Goal: Task Accomplishment & Management: Use online tool/utility

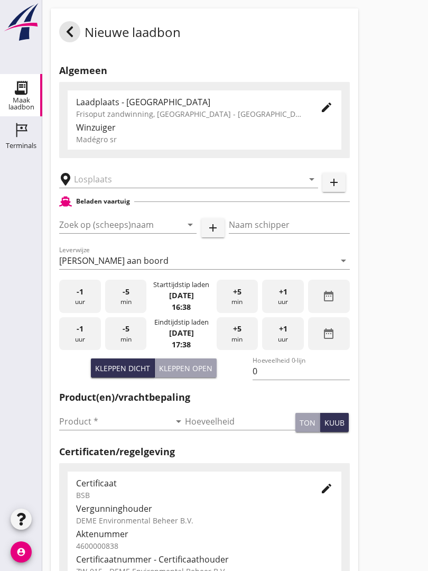
click at [114, 185] on input "text" at bounding box center [181, 179] width 215 height 17
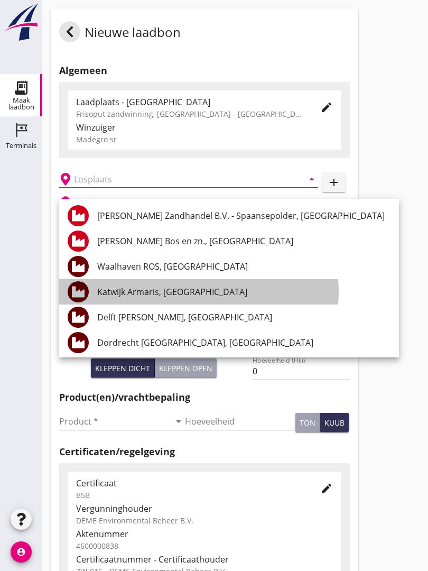
click at [182, 286] on div "Katwijk Armaris, [GEOGRAPHIC_DATA]" at bounding box center [243, 292] width 293 height 13
type input "Katwijk Armaris, [GEOGRAPHIC_DATA]"
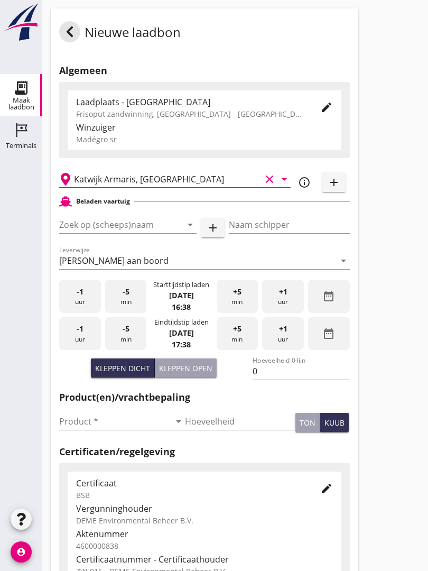
click at [137, 230] on input "Zoek op (scheeps)naam" at bounding box center [113, 224] width 108 height 17
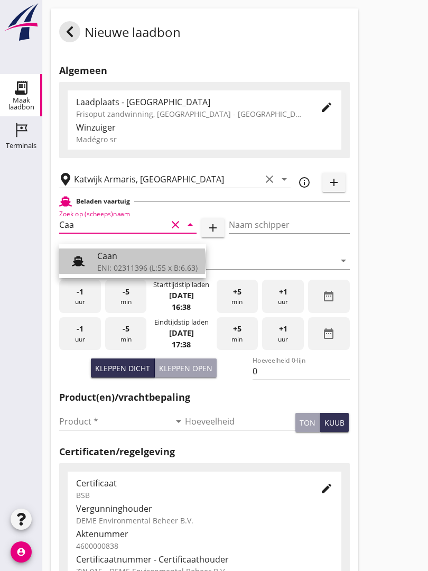
click at [132, 255] on div "Caan" at bounding box center [147, 256] width 100 height 13
type input "Caan"
type input "[PERSON_NAME]"
type input "368"
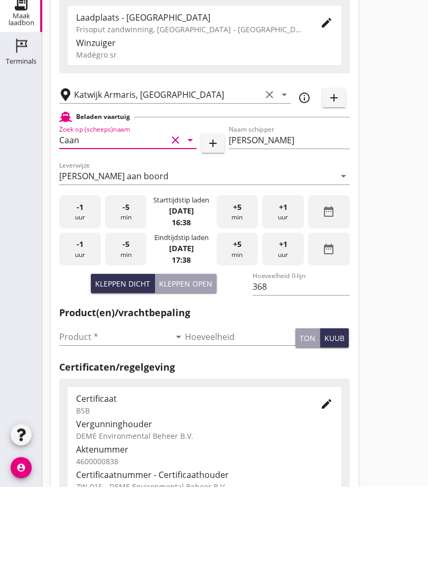
click at [72, 413] on input "Product *" at bounding box center [114, 421] width 111 height 17
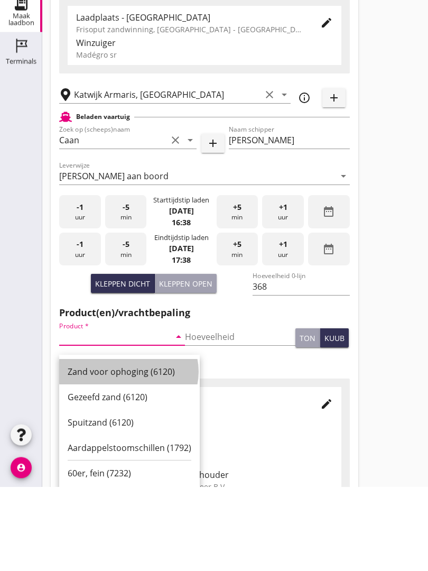
click at [125, 444] on div "Zand voor ophoging (6120)" at bounding box center [130, 456] width 124 height 25
type input "Zand voor ophoging (6120)"
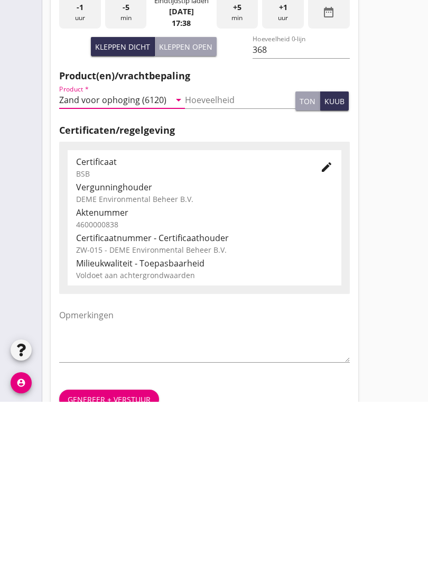
scroll to position [185, 0]
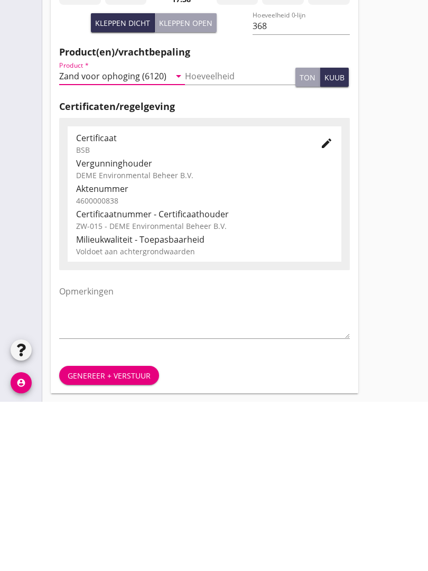
click at [115, 539] on div "Genereer + verstuur" at bounding box center [109, 544] width 83 height 11
